Goal: Transaction & Acquisition: Download file/media

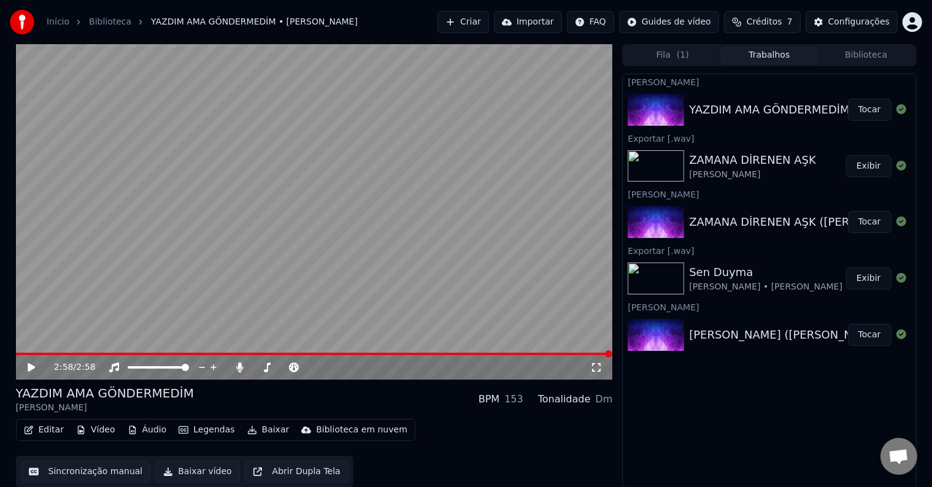
click at [651, 101] on img at bounding box center [656, 110] width 56 height 32
click at [869, 109] on button "Tocar" at bounding box center [870, 110] width 44 height 22
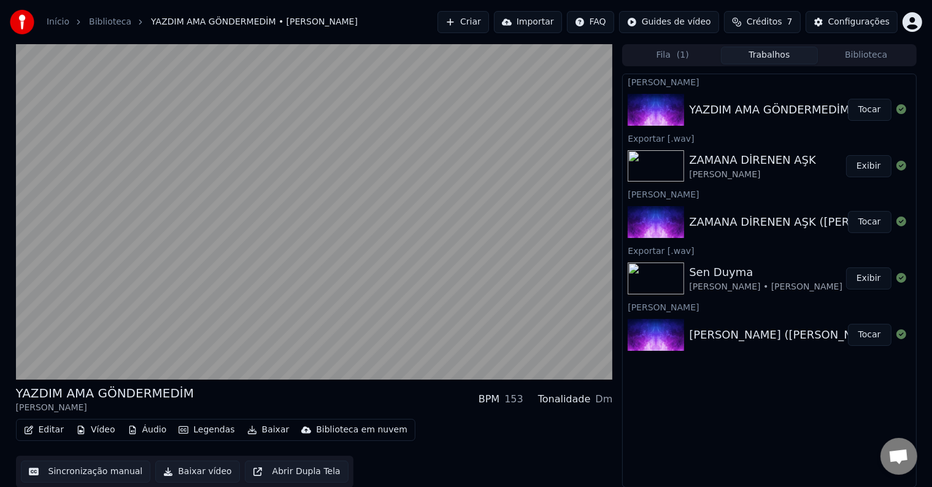
click at [659, 455] on div "[PERSON_NAME] YAZDIM AMA GÖNDERMEDİM ([PERSON_NAME]) (1) Tocar Exportar [.wav] …" at bounding box center [769, 281] width 294 height 414
click at [864, 339] on button "Tocar" at bounding box center [870, 335] width 44 height 22
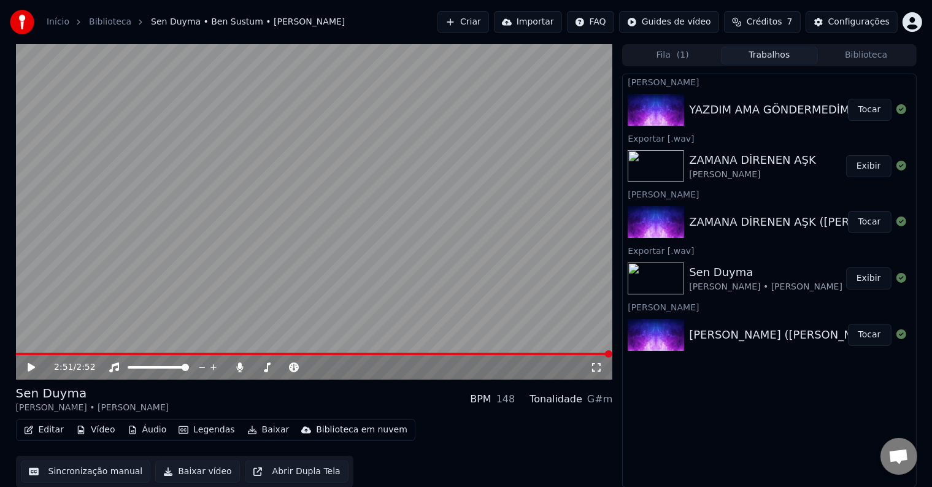
click at [867, 110] on button "Tocar" at bounding box center [870, 110] width 44 height 22
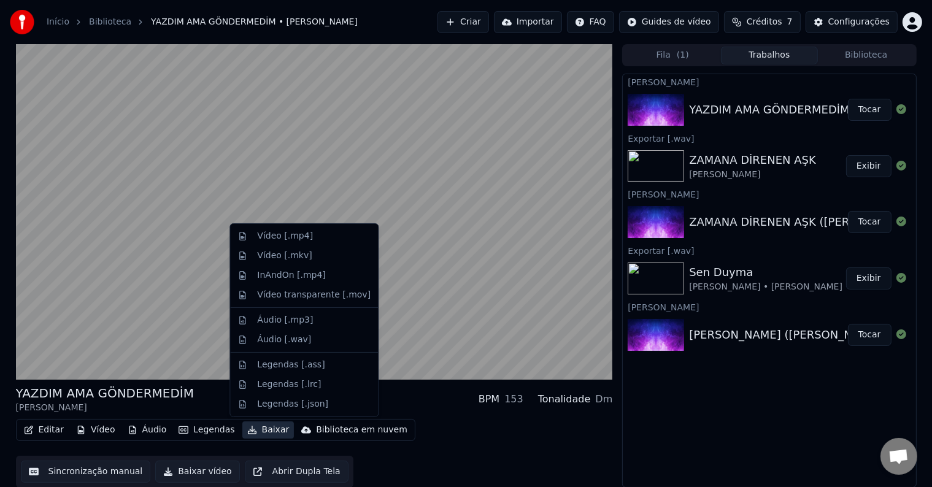
click at [247, 430] on icon "button" at bounding box center [252, 430] width 10 height 9
click at [300, 341] on div "Áudio [.wav]" at bounding box center [284, 340] width 54 height 12
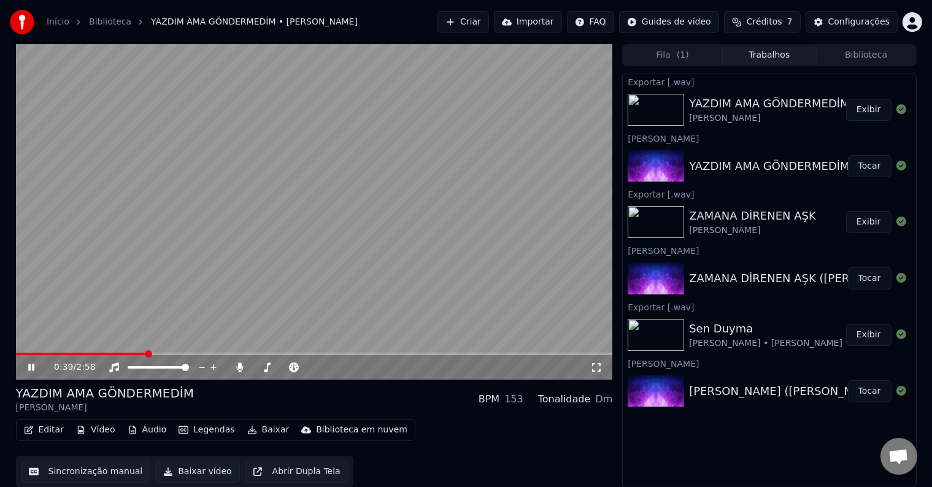
click at [28, 363] on icon at bounding box center [40, 368] width 29 height 10
click at [722, 105] on div "YAZDIM AMA GÖNDERMEDİM" at bounding box center [769, 103] width 160 height 17
click at [899, 108] on icon at bounding box center [902, 109] width 10 height 10
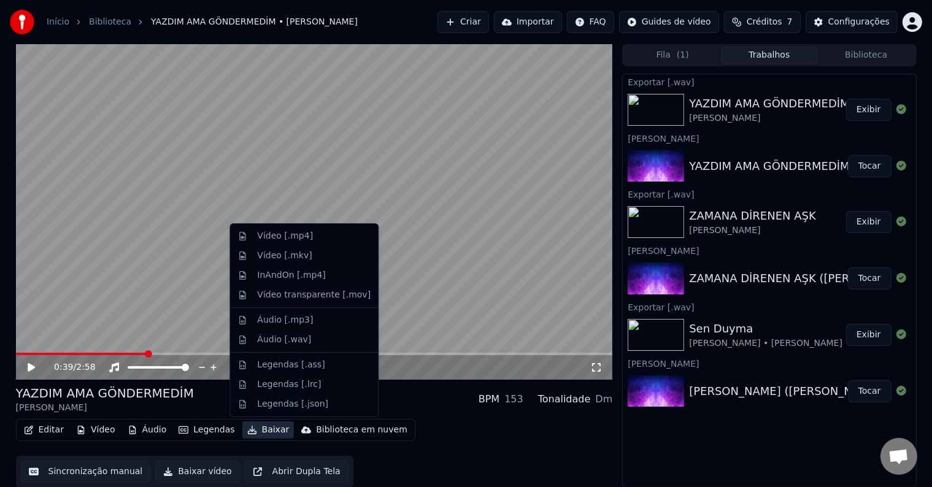
click at [255, 430] on button "Baixar" at bounding box center [268, 430] width 52 height 17
click at [304, 341] on div "Áudio [.wav]" at bounding box center [314, 340] width 114 height 12
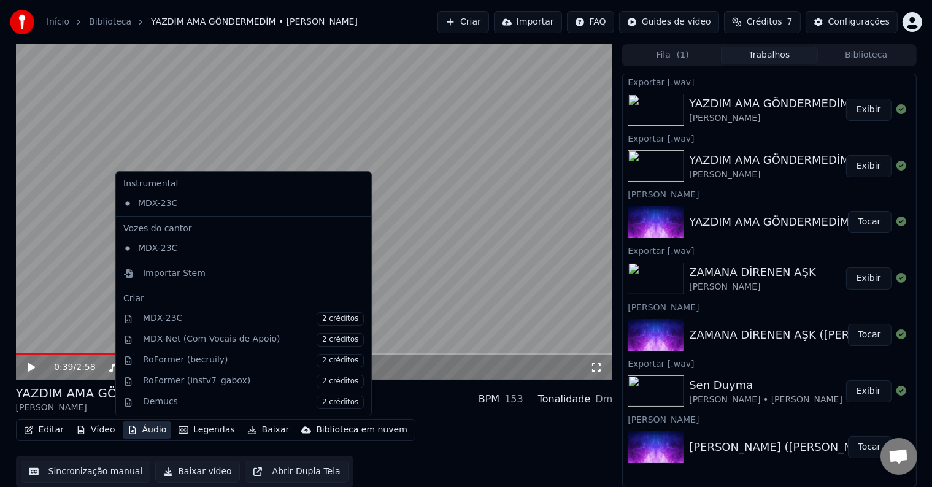
click at [142, 430] on button "Áudio" at bounding box center [147, 430] width 49 height 17
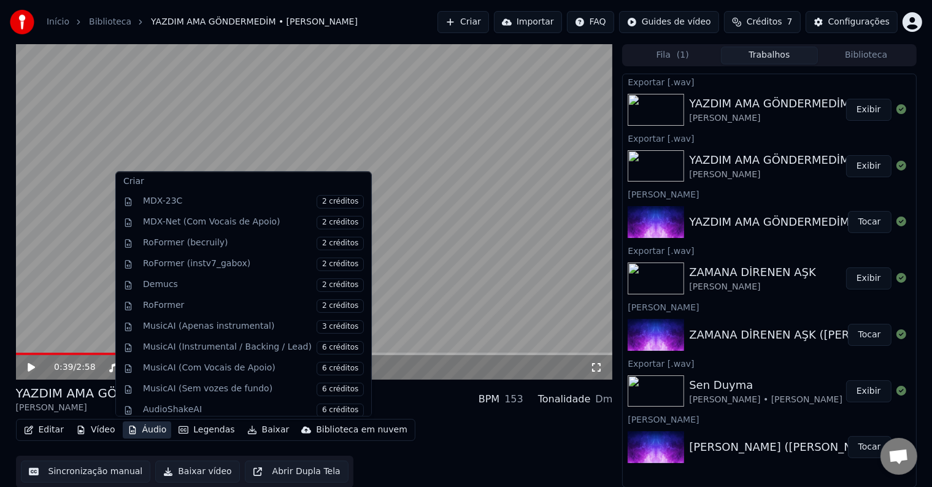
scroll to position [118, 0]
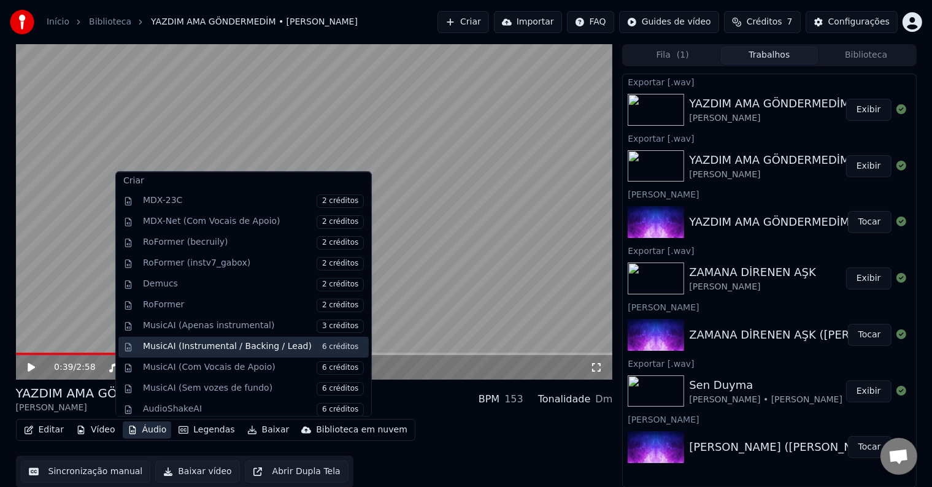
click at [213, 344] on div "MusicAI (Instrumental / Backing / Lead) 6 créditos" at bounding box center [253, 348] width 221 height 14
